Goal: Information Seeking & Learning: Learn about a topic

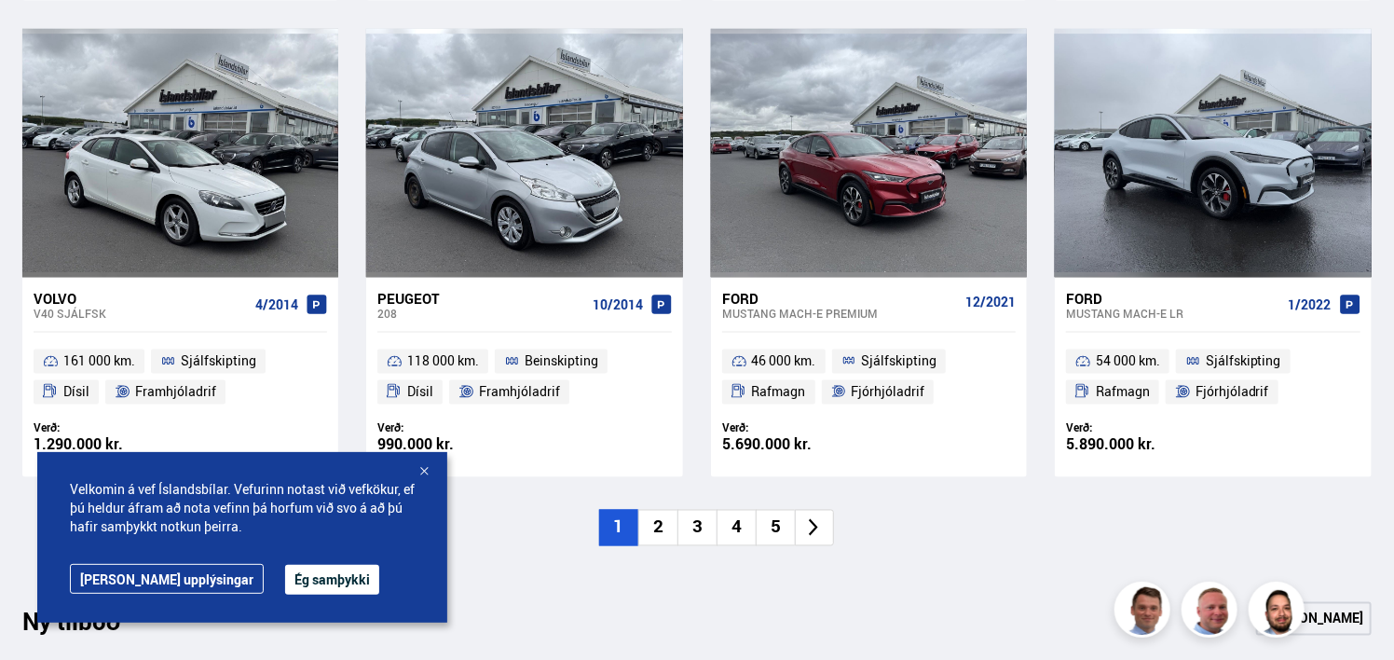
scroll to position [1397, 0]
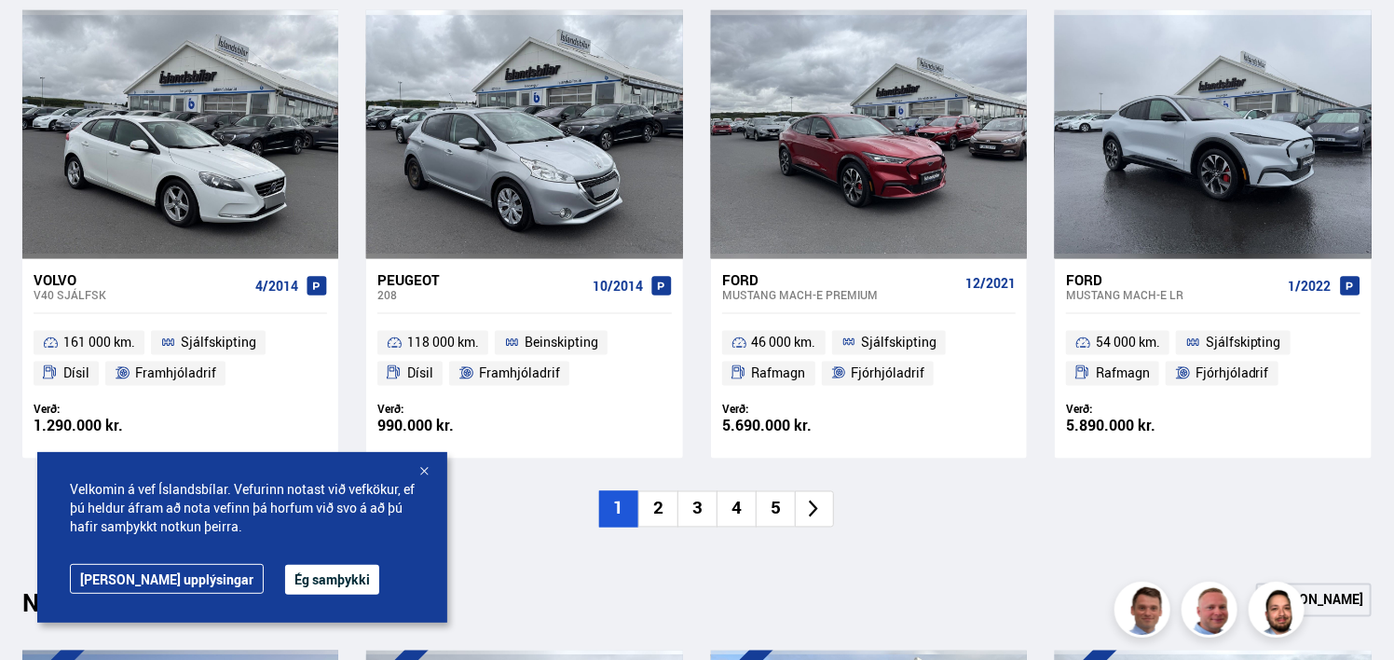
click at [653, 501] on li "2" at bounding box center [657, 509] width 39 height 36
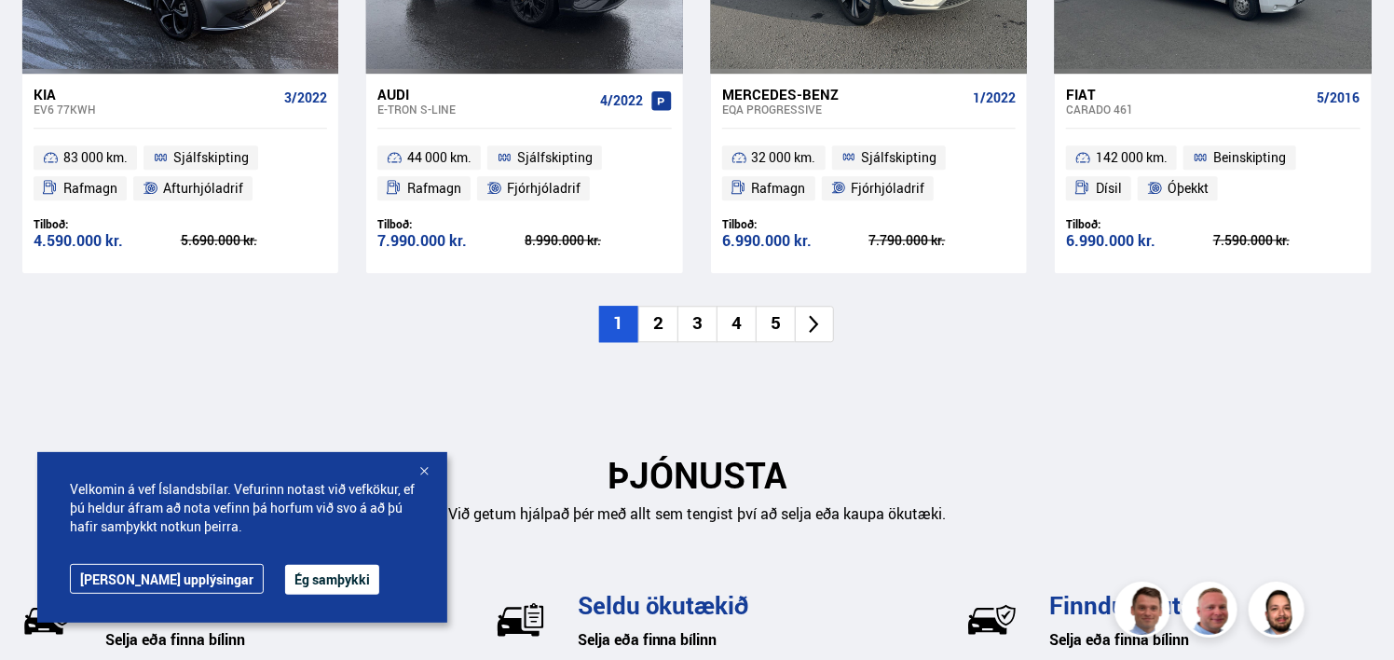
scroll to position [2236, 0]
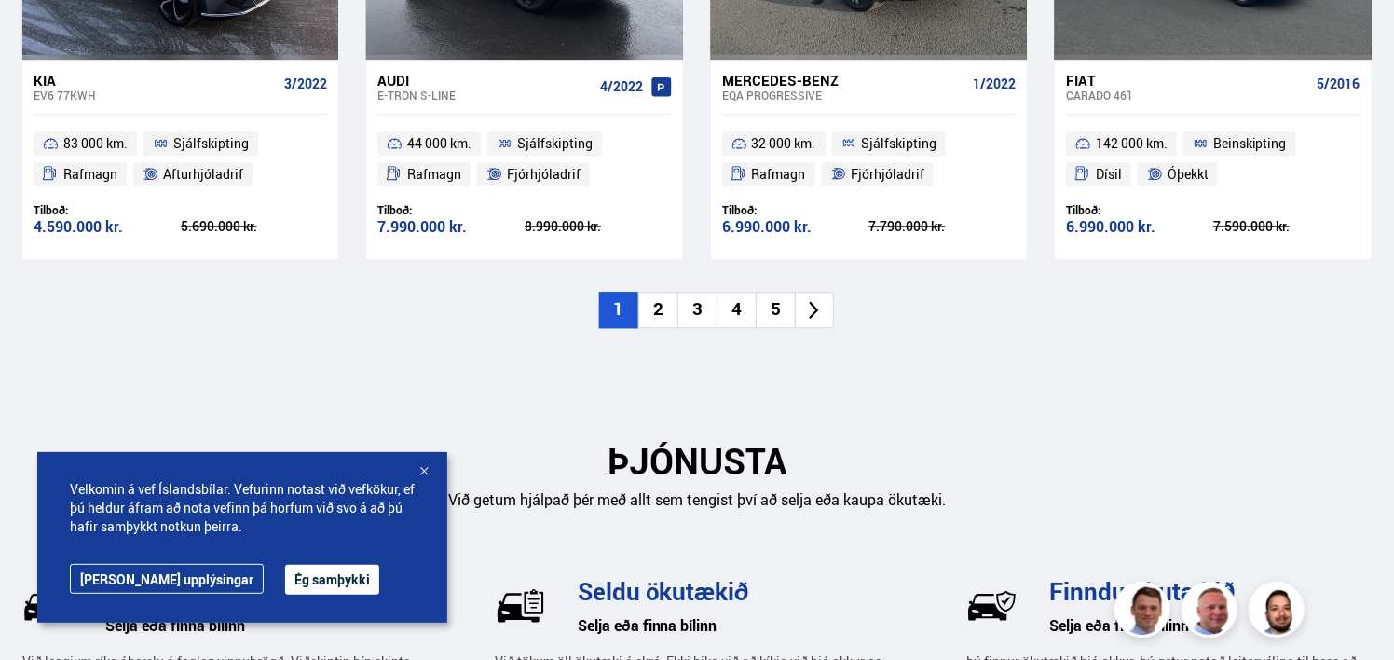
click at [672, 315] on li "2" at bounding box center [657, 310] width 39 height 36
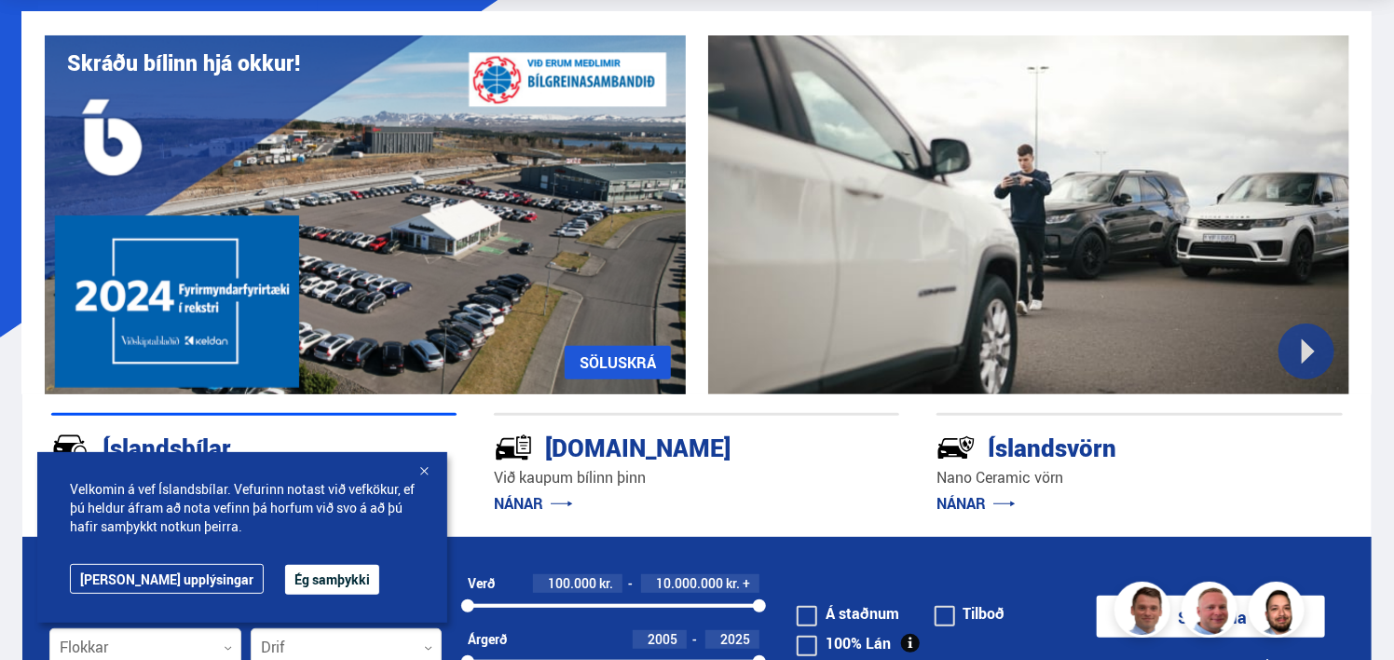
scroll to position [0, 0]
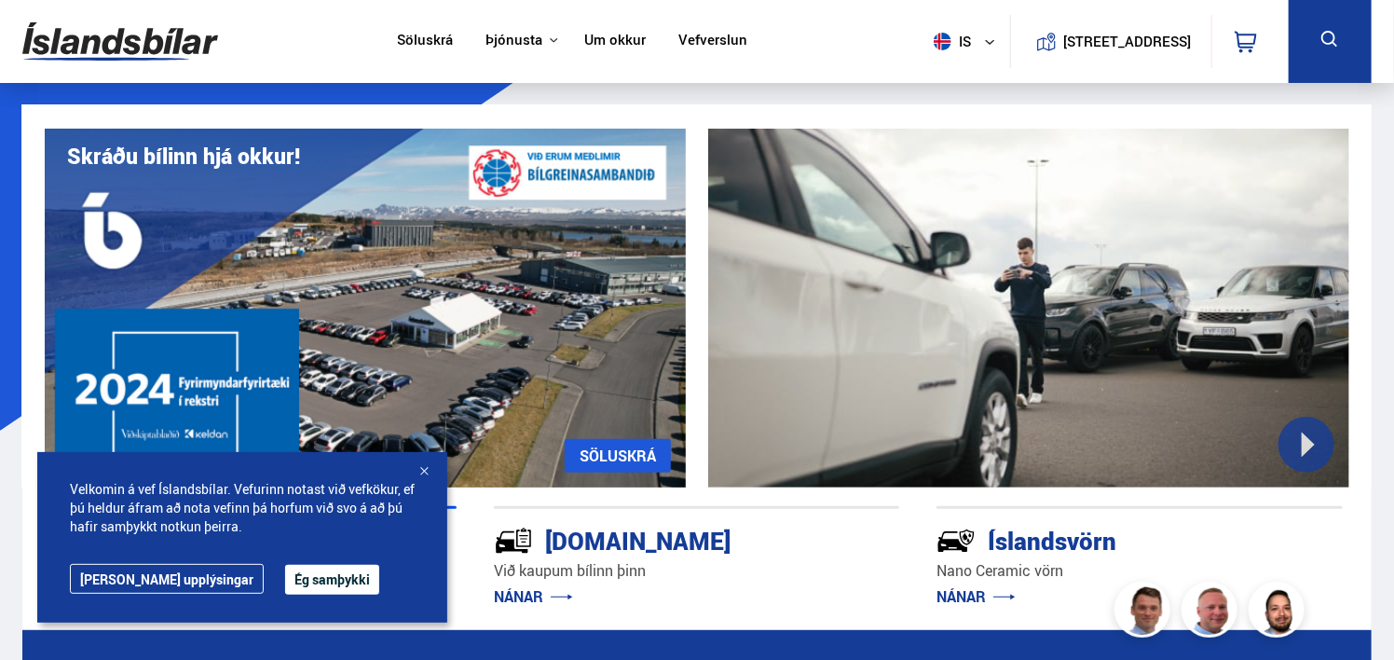
click at [190, 40] on img at bounding box center [120, 41] width 196 height 61
click at [406, 36] on link "Söluskrá" at bounding box center [425, 42] width 56 height 20
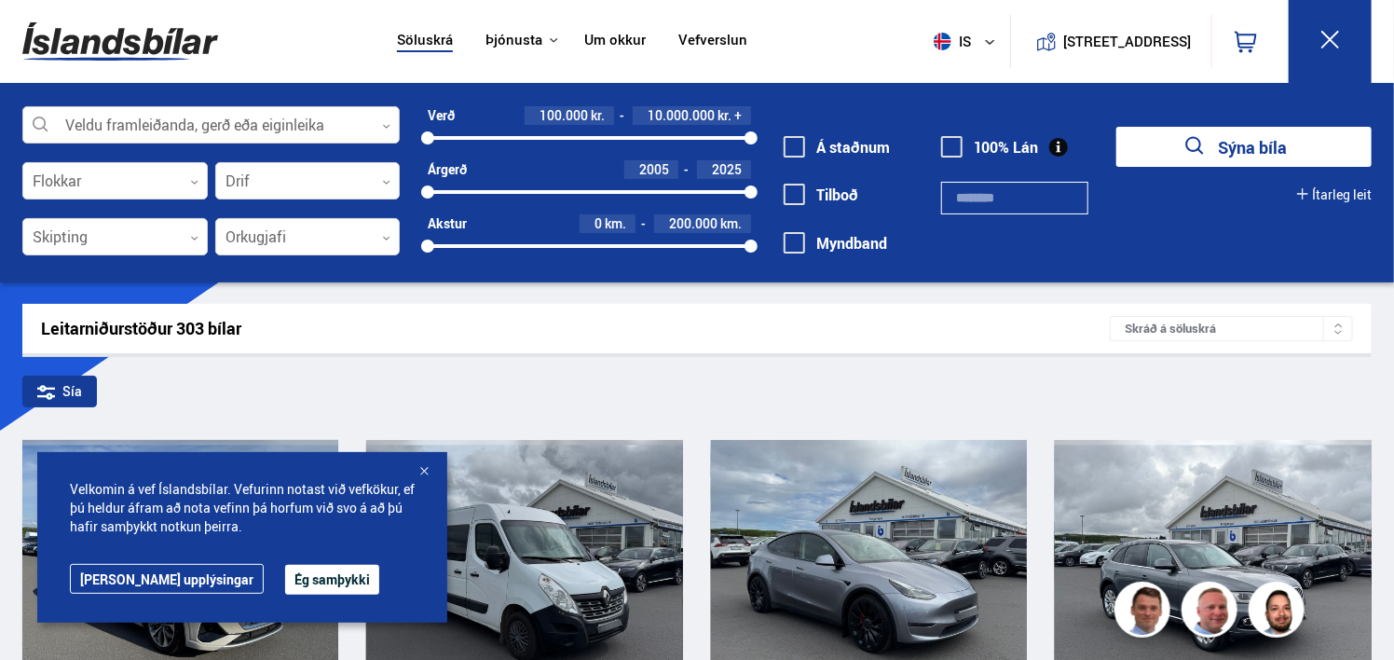
click at [378, 112] on div at bounding box center [210, 125] width 377 height 37
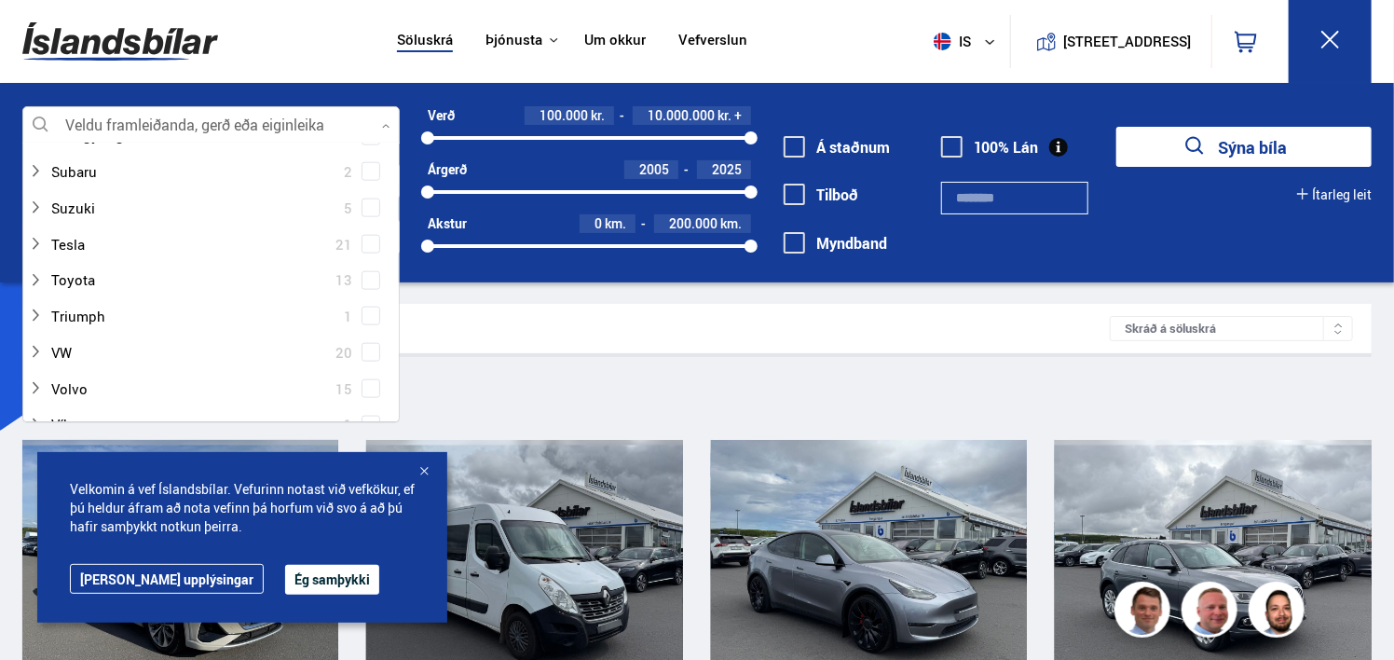
scroll to position [1118, 0]
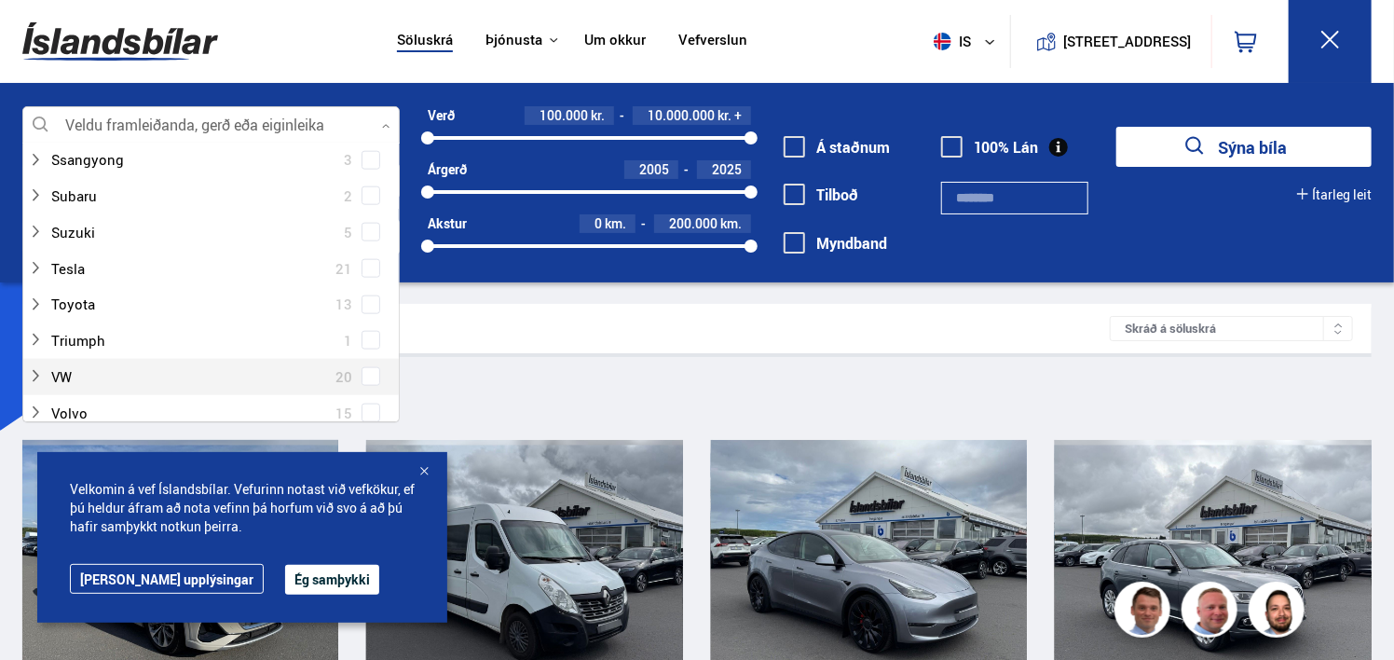
click at [367, 374] on span at bounding box center [370, 376] width 7 height 7
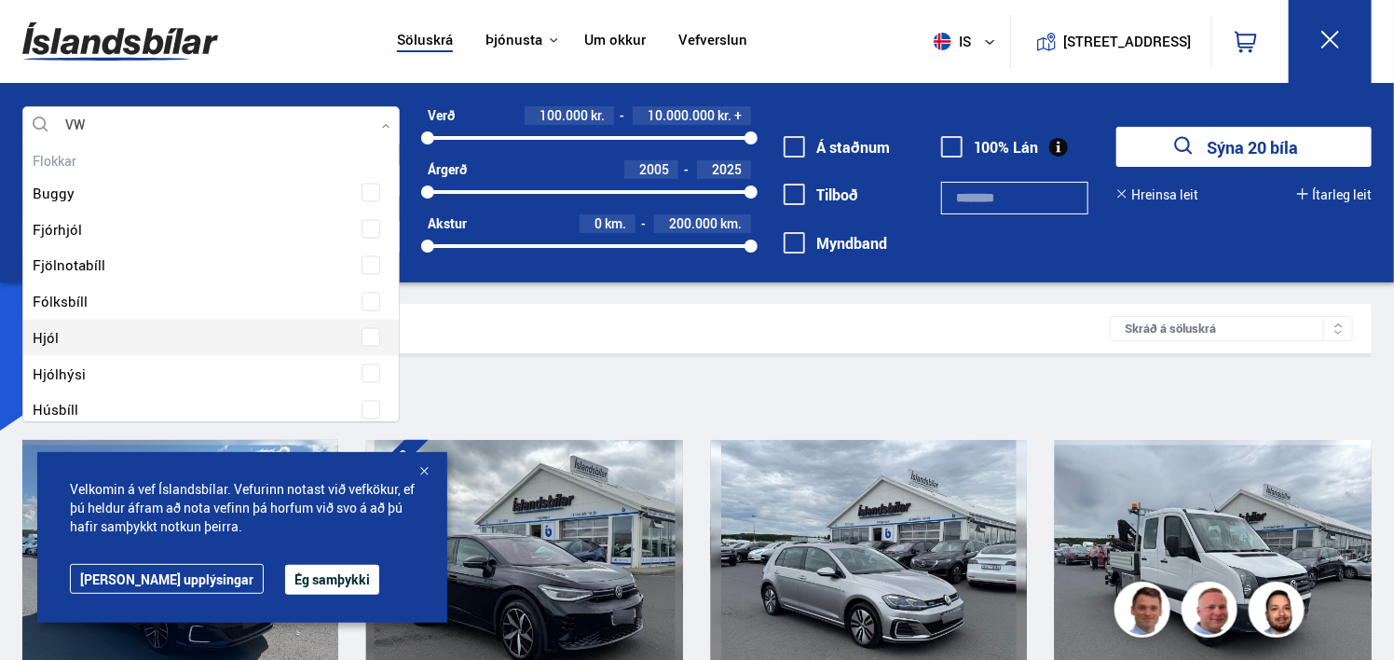
scroll to position [1397, 0]
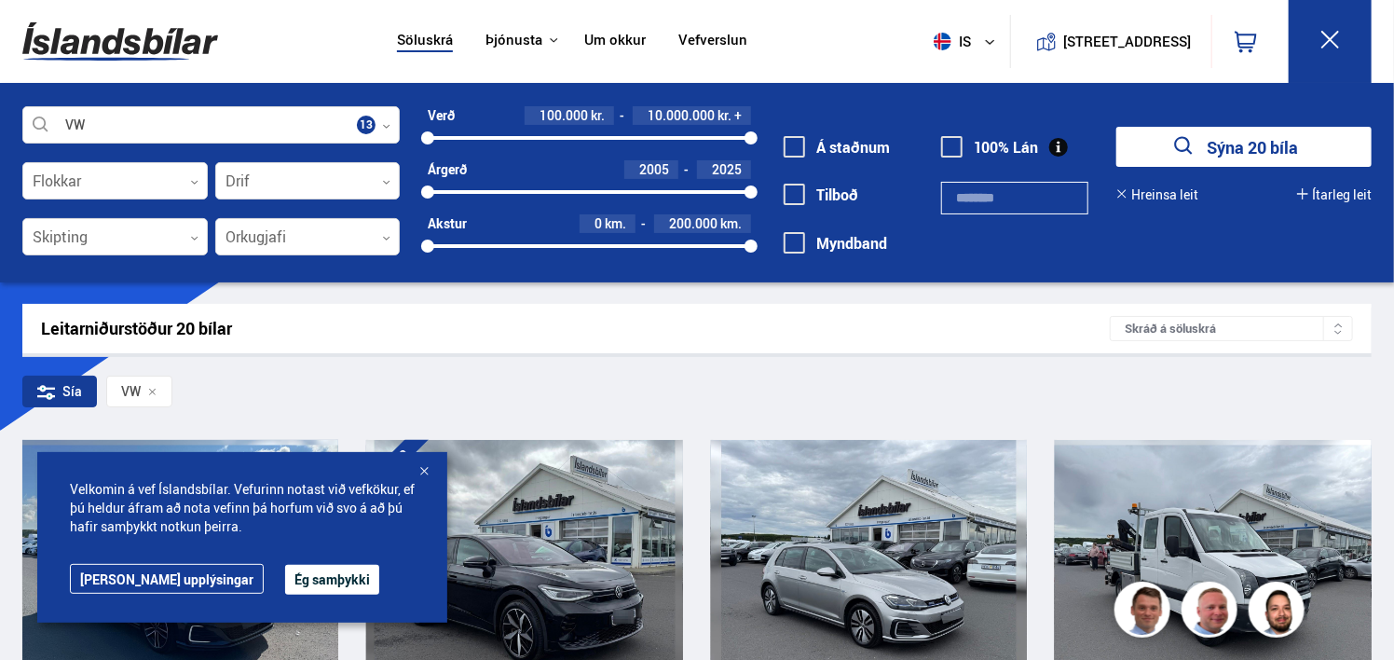
click at [421, 474] on div at bounding box center [424, 472] width 19 height 19
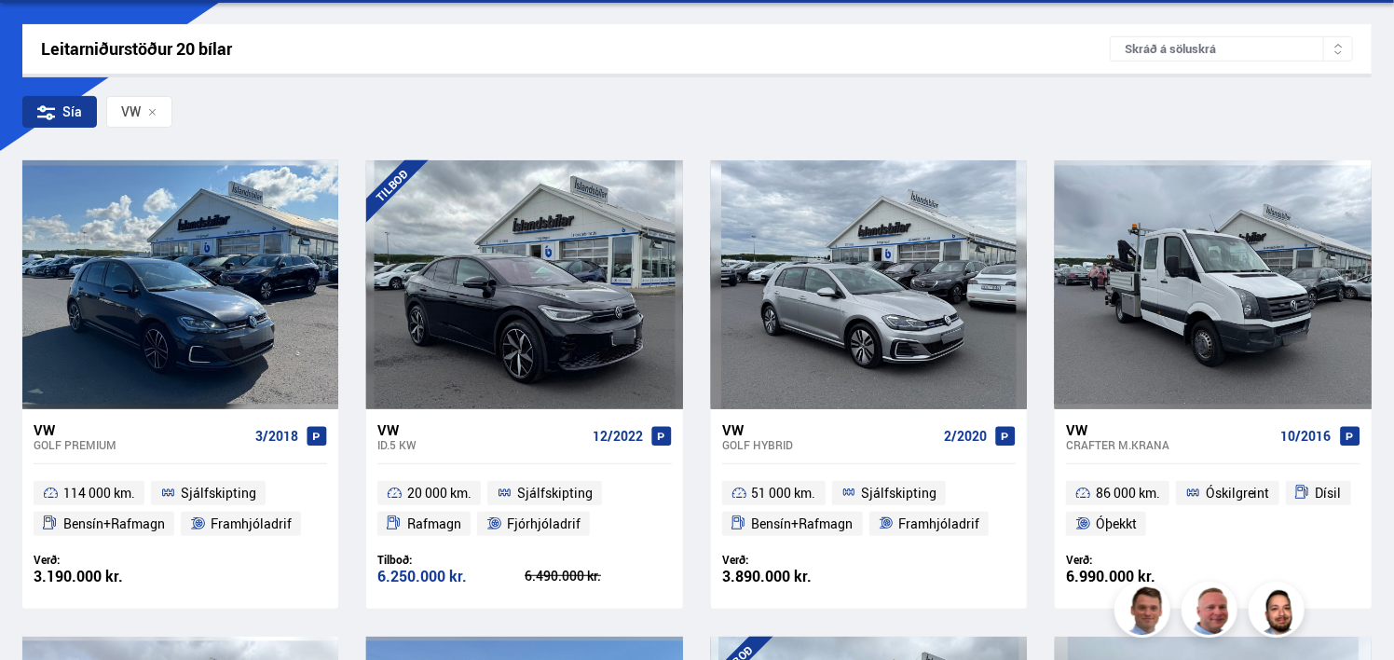
scroll to position [373, 0]
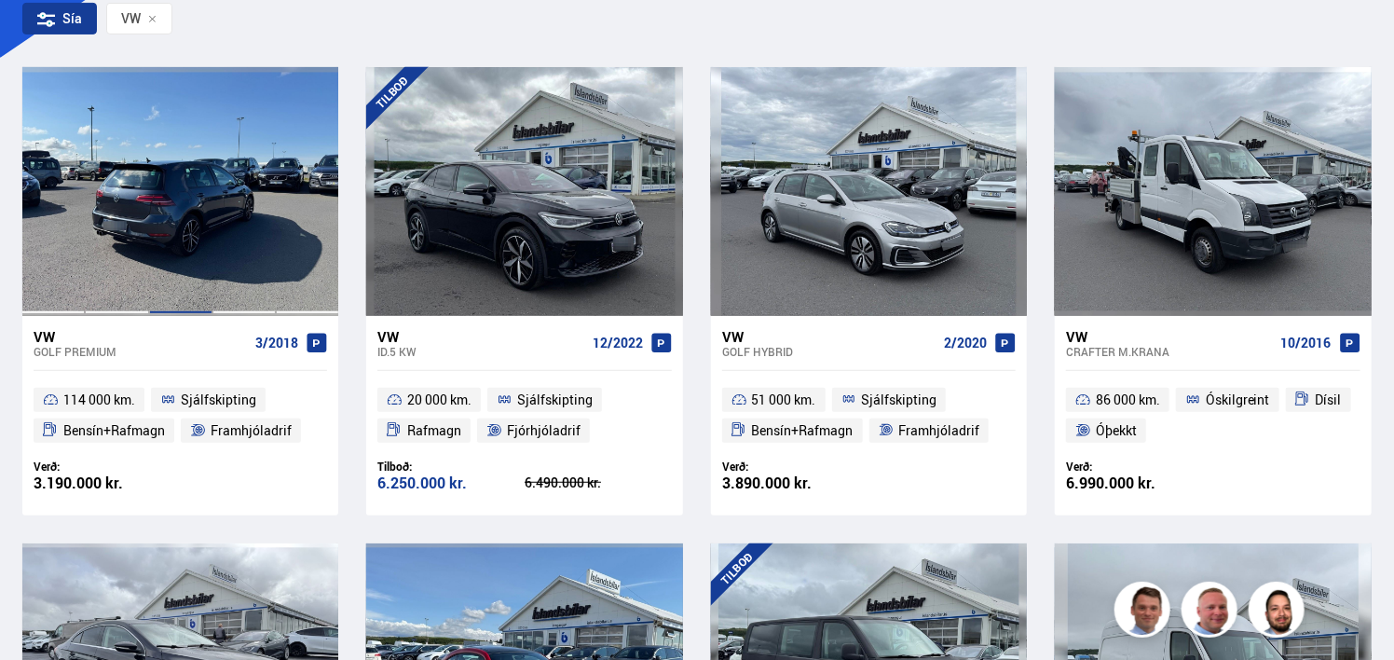
click at [152, 268] on div at bounding box center [180, 191] width 63 height 248
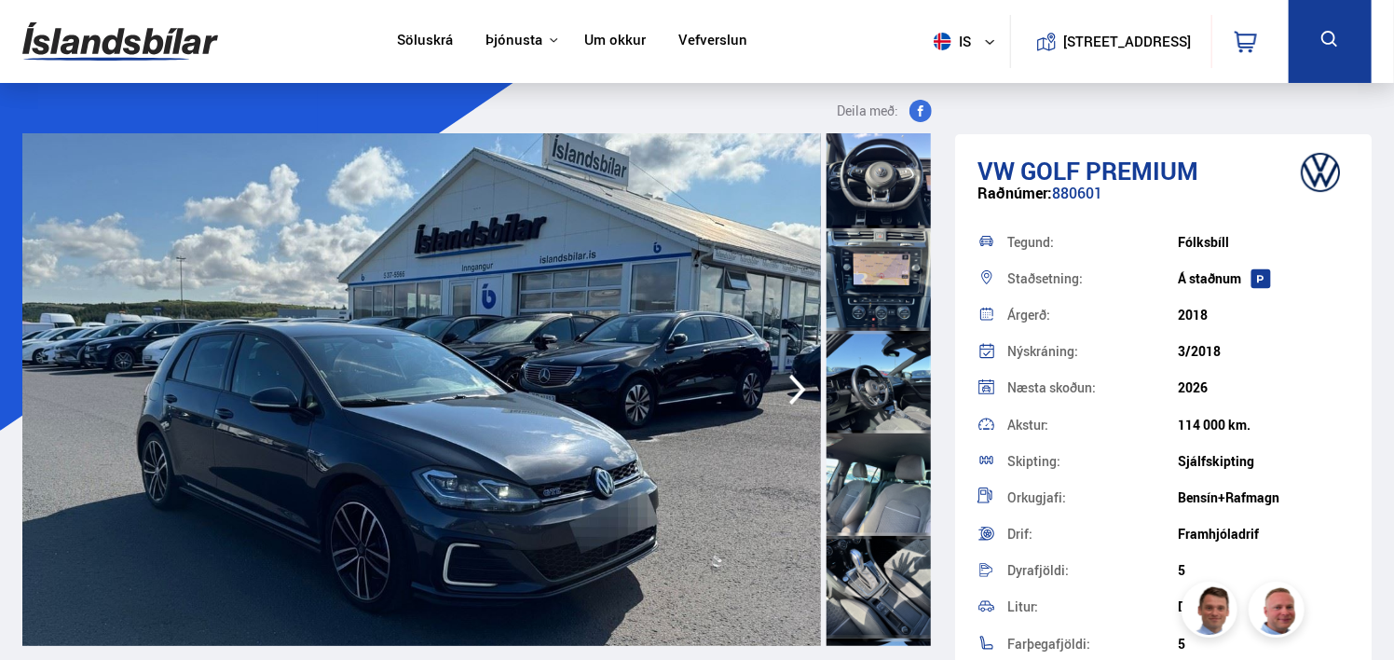
scroll to position [932, 0]
click at [879, 287] on div at bounding box center [878, 277] width 104 height 102
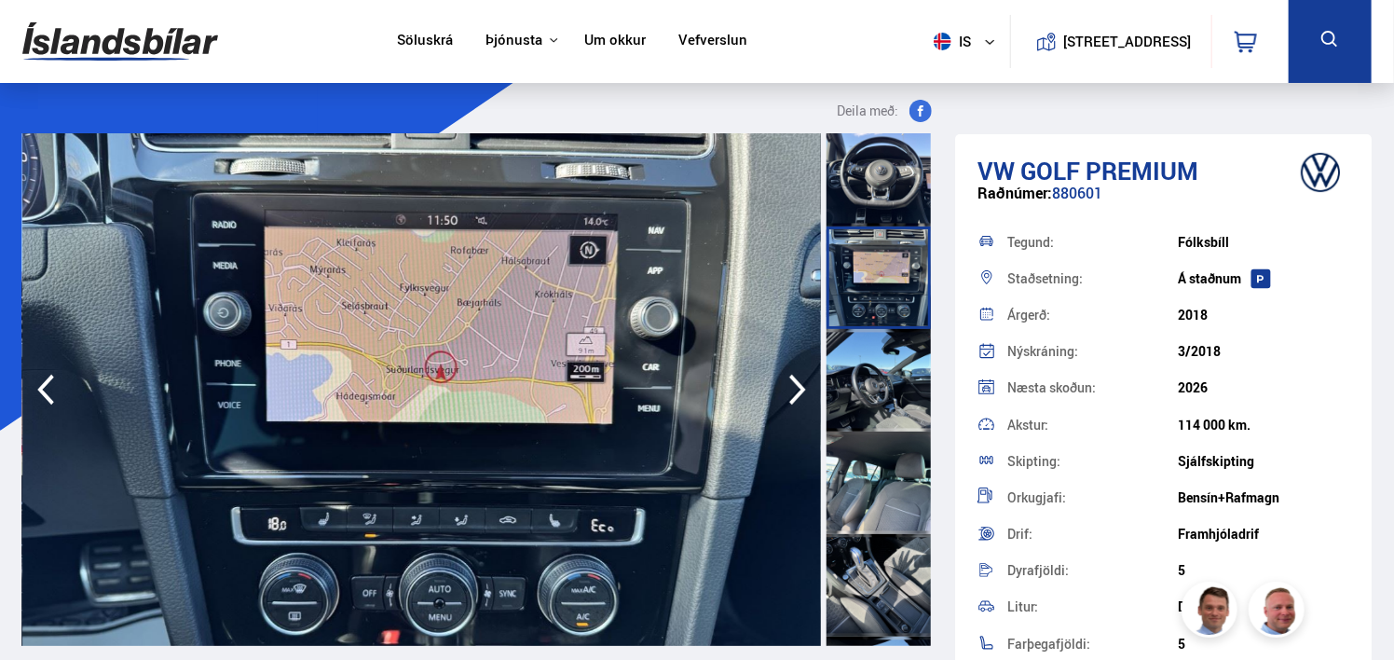
click at [886, 390] on div at bounding box center [878, 380] width 104 height 102
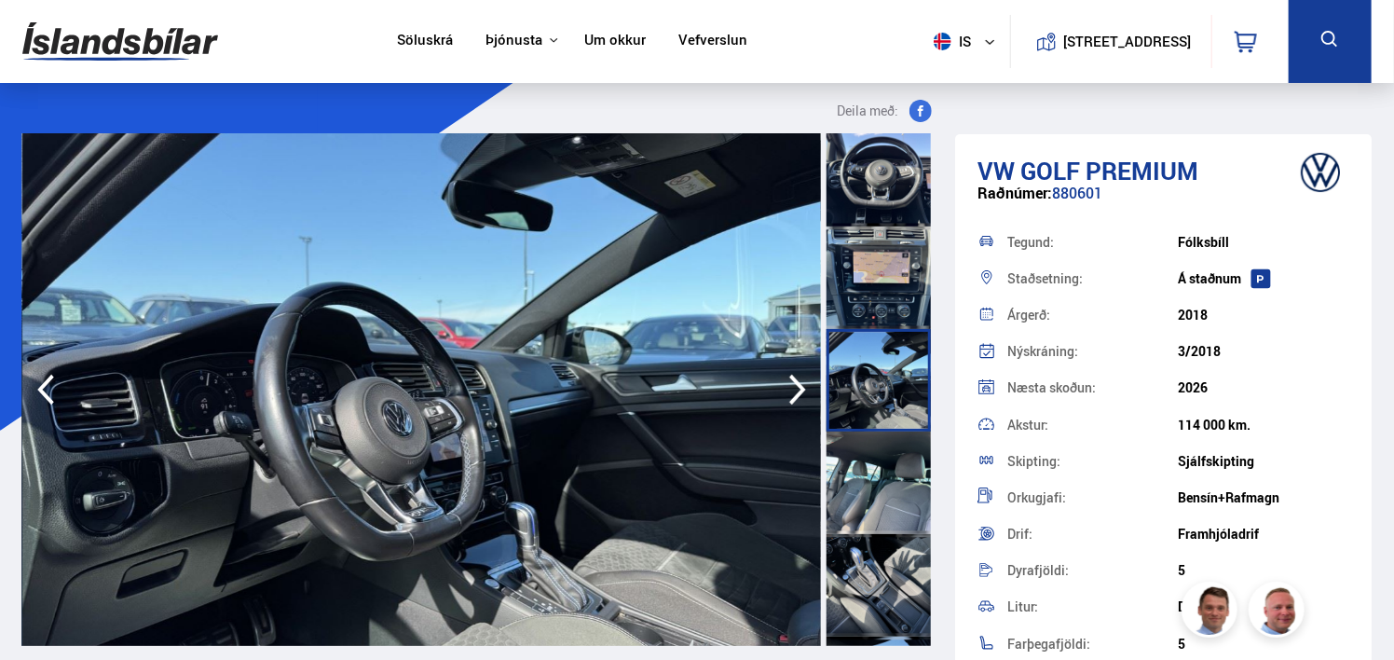
click at [883, 457] on div at bounding box center [878, 482] width 104 height 102
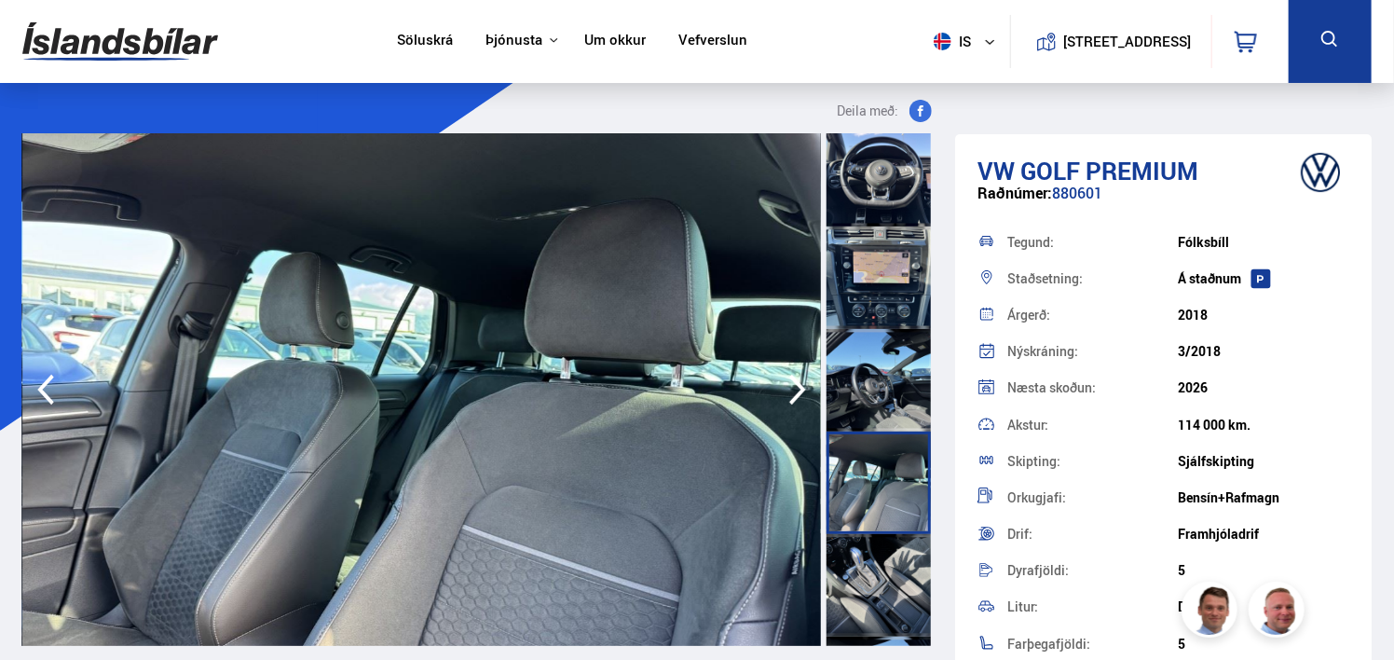
click at [891, 562] on div at bounding box center [878, 585] width 104 height 102
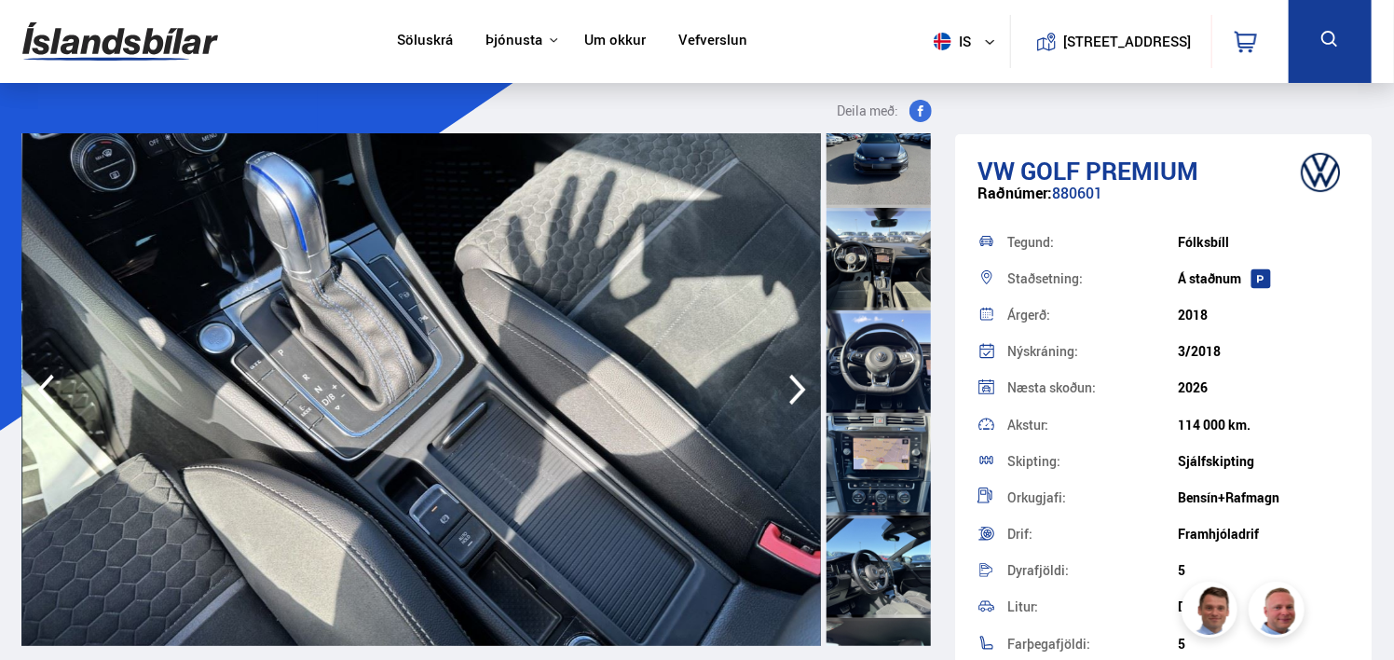
scroll to position [652, 0]
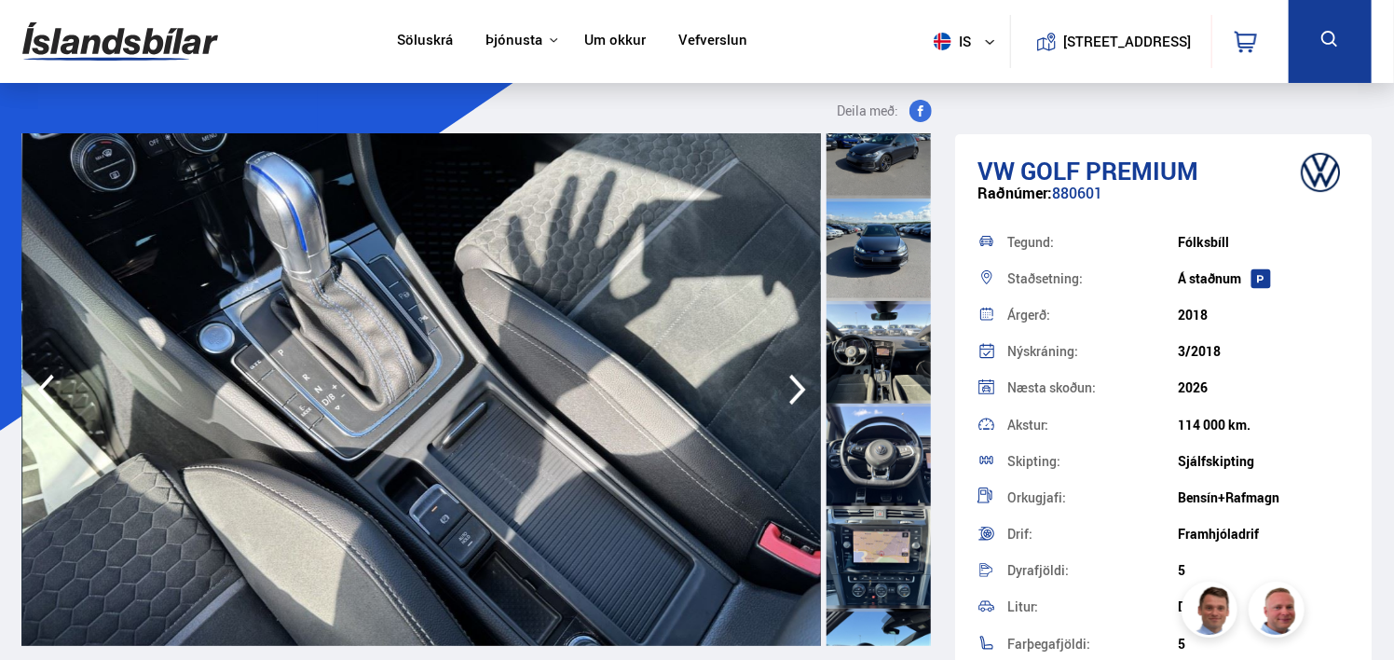
click at [877, 376] on div at bounding box center [878, 352] width 104 height 102
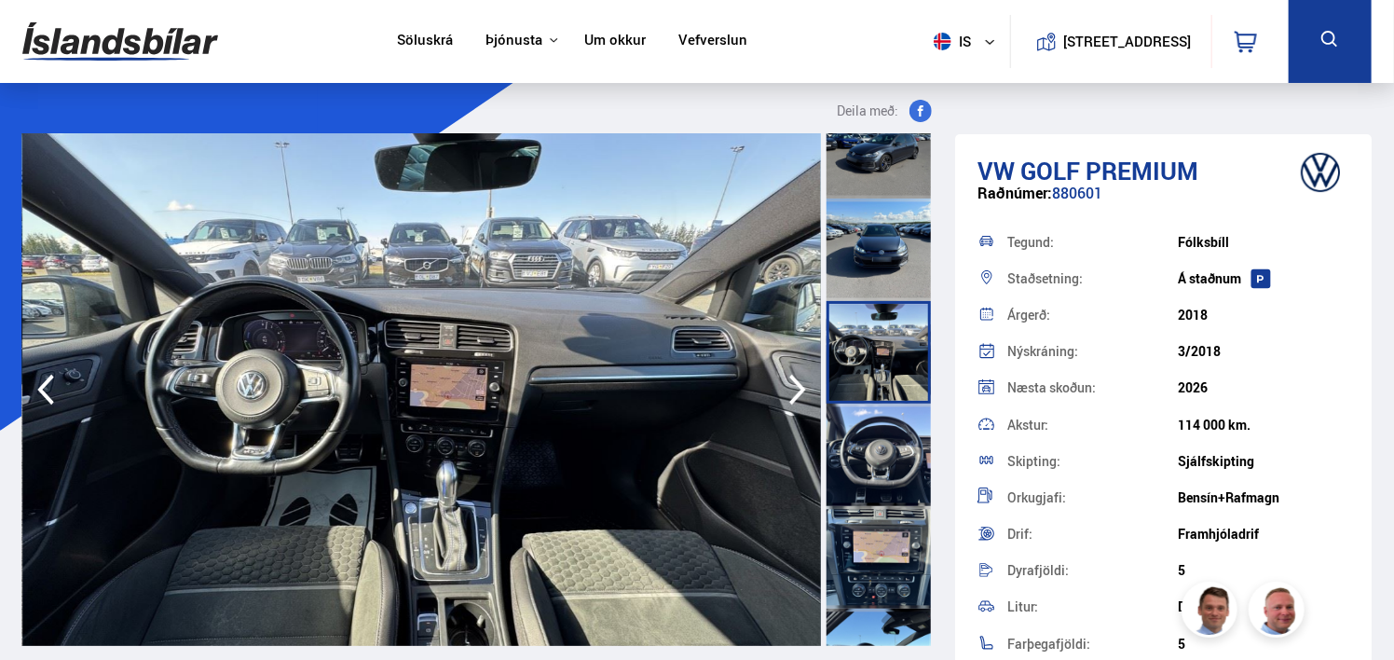
click at [877, 269] on div at bounding box center [878, 249] width 104 height 102
